Goal: Task Accomplishment & Management: Manage account settings

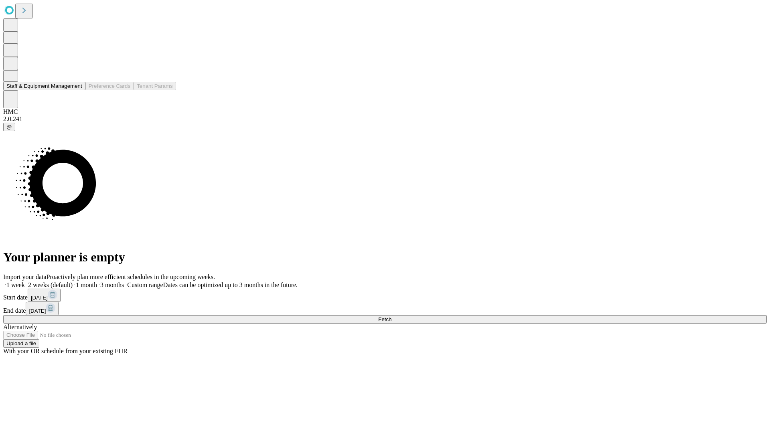
click at [77, 90] on button "Staff & Equipment Management" at bounding box center [44, 86] width 82 height 8
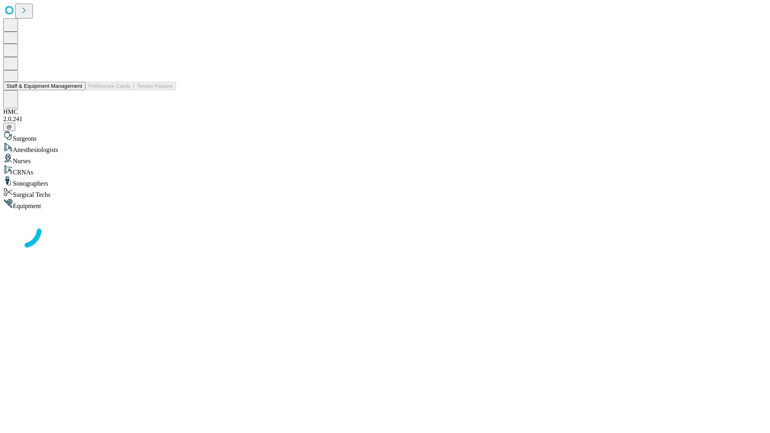
click at [77, 90] on button "Staff & Equipment Management" at bounding box center [44, 86] width 82 height 8
